Goal: Task Accomplishment & Management: Use online tool/utility

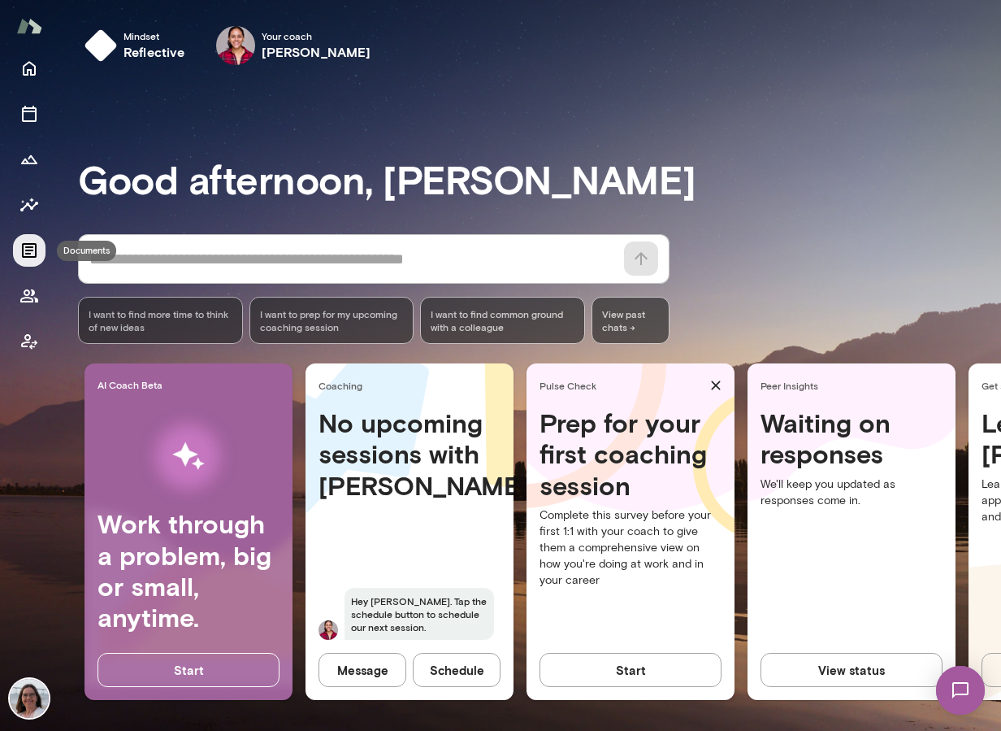
click at [28, 248] on icon "Documents" at bounding box center [30, 251] width 20 height 20
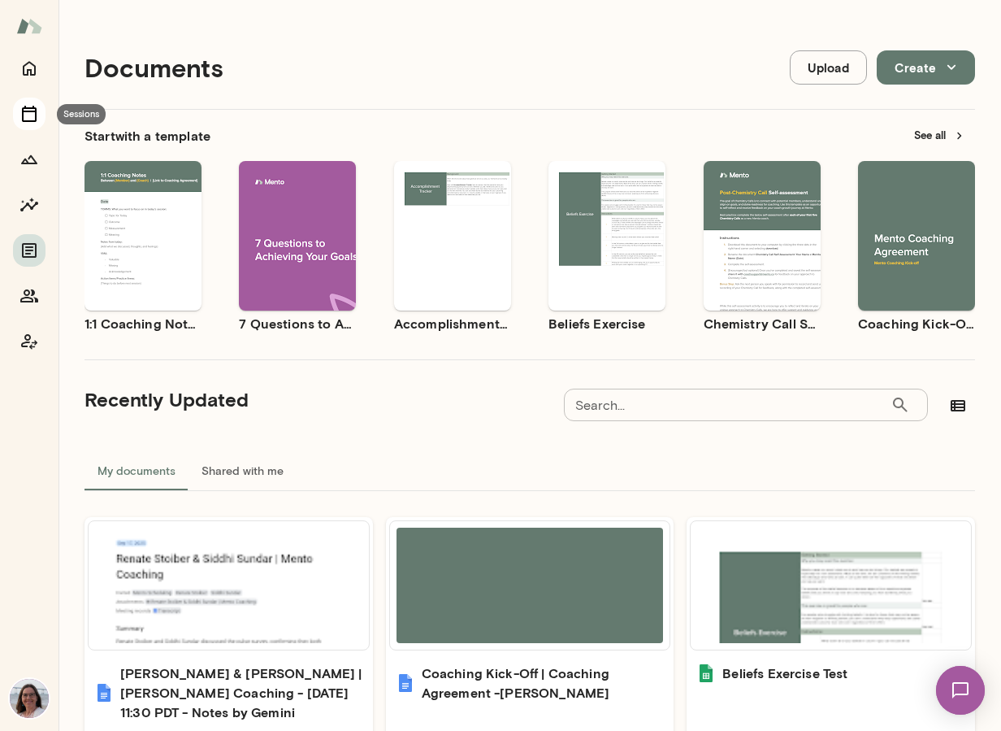
click at [36, 116] on icon "Sessions" at bounding box center [29, 114] width 15 height 16
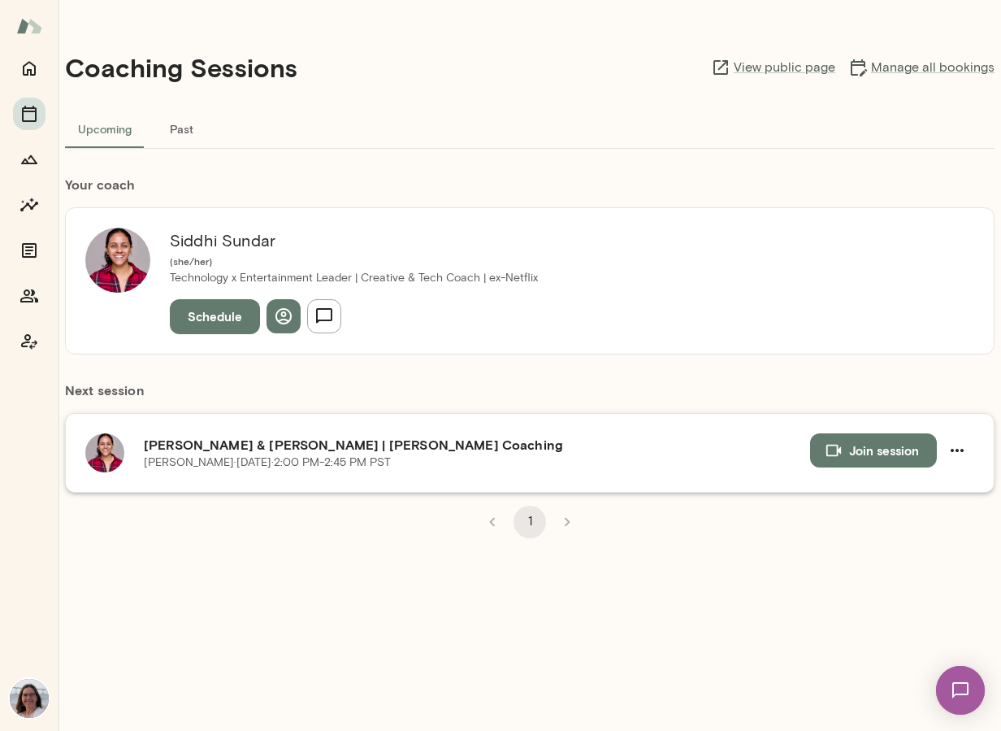
click at [899, 455] on button "Join session" at bounding box center [873, 450] width 127 height 34
